Goal: Find specific page/section: Find specific page/section

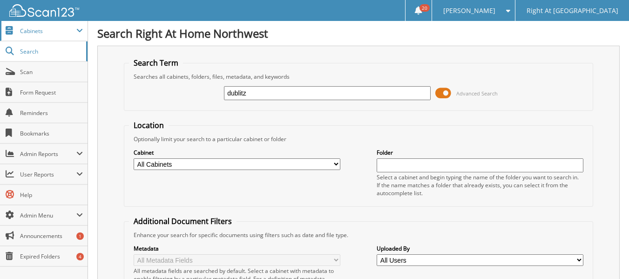
click at [39, 26] on span "Cabinets" at bounding box center [44, 31] width 88 height 20
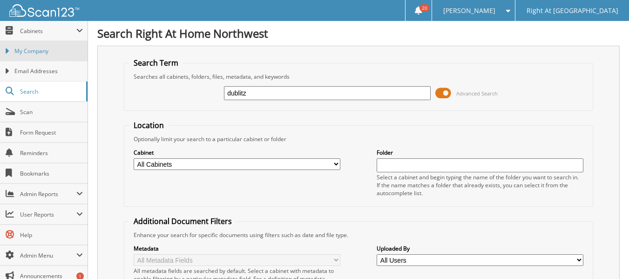
click at [38, 44] on link "My Company" at bounding box center [44, 51] width 88 height 20
